Goal: Information Seeking & Learning: Learn about a topic

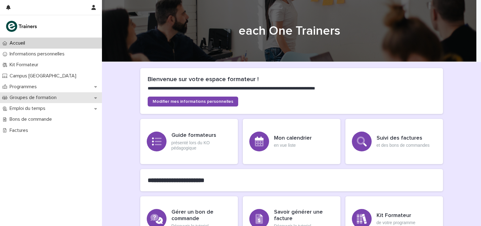
click at [26, 98] on p "Groupes de formation" at bounding box center [34, 98] width 54 height 6
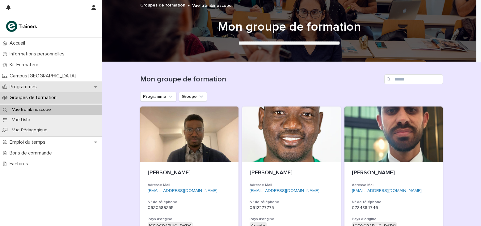
click at [36, 86] on p "Programmes" at bounding box center [24, 87] width 35 height 6
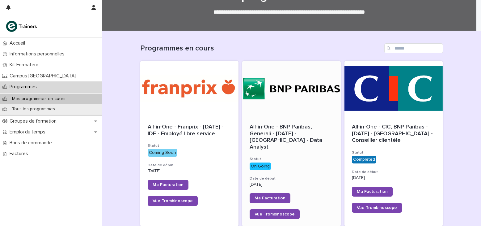
scroll to position [62, 0]
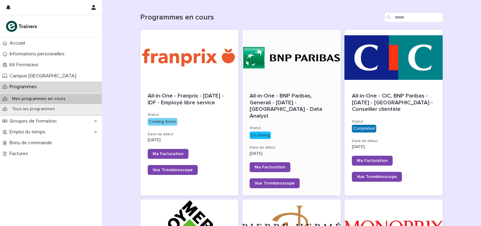
click at [299, 81] on div at bounding box center [291, 58] width 99 height 56
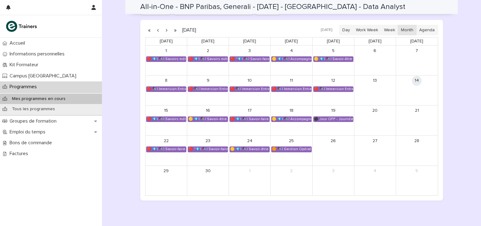
scroll to position [431, 0]
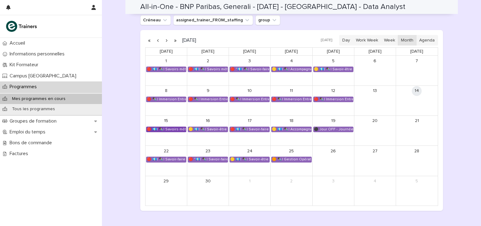
click at [173, 127] on div "🔴 💶| ✒️| Savoirs métier - Produire des livrables professionnels dans un projet …" at bounding box center [167, 129] width 40 height 5
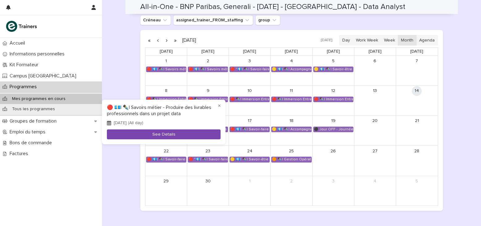
click at [169, 135] on button "See Details" at bounding box center [164, 134] width 114 height 10
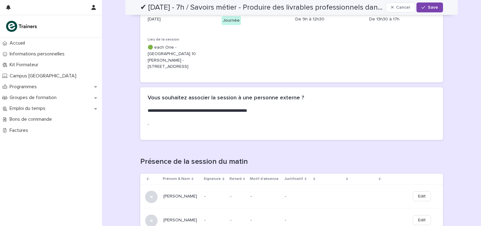
scroll to position [124, 0]
